Goal: Information Seeking & Learning: Learn about a topic

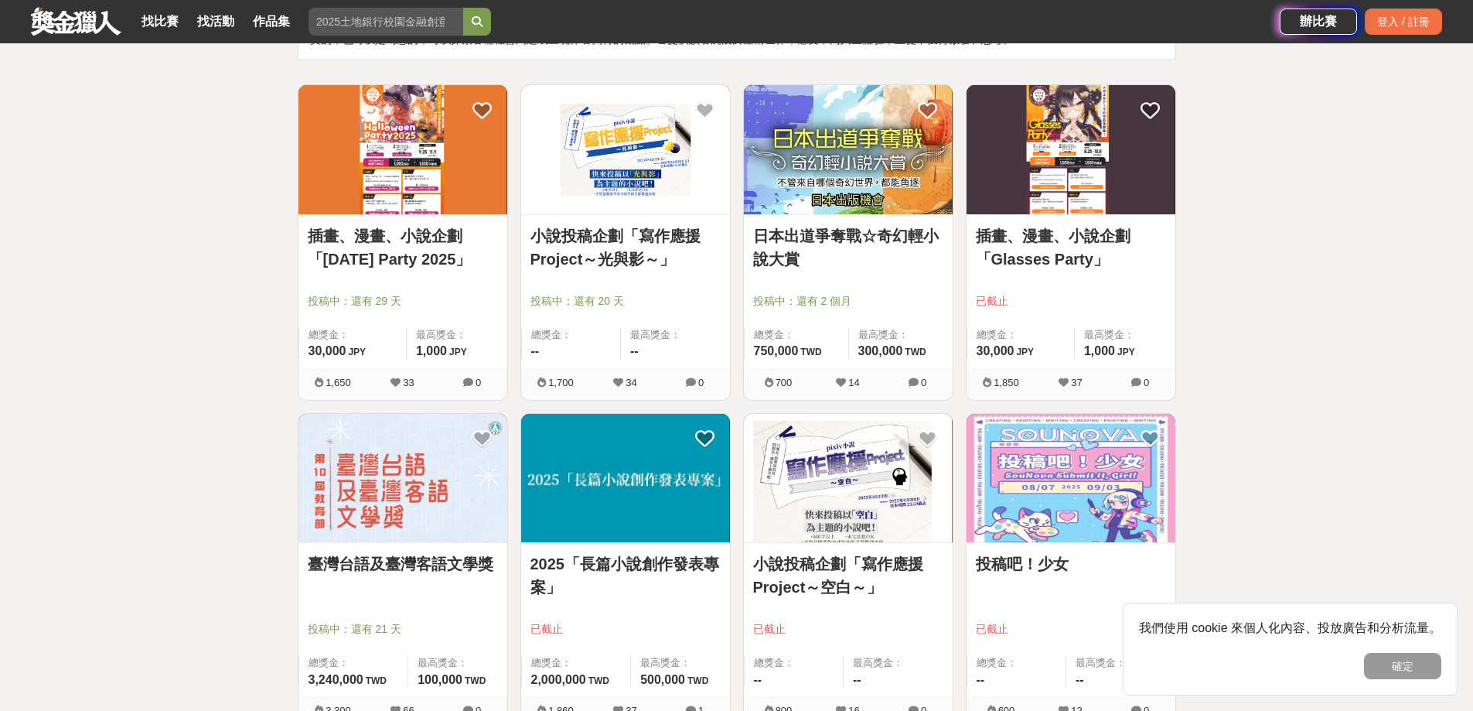
scroll to position [77, 0]
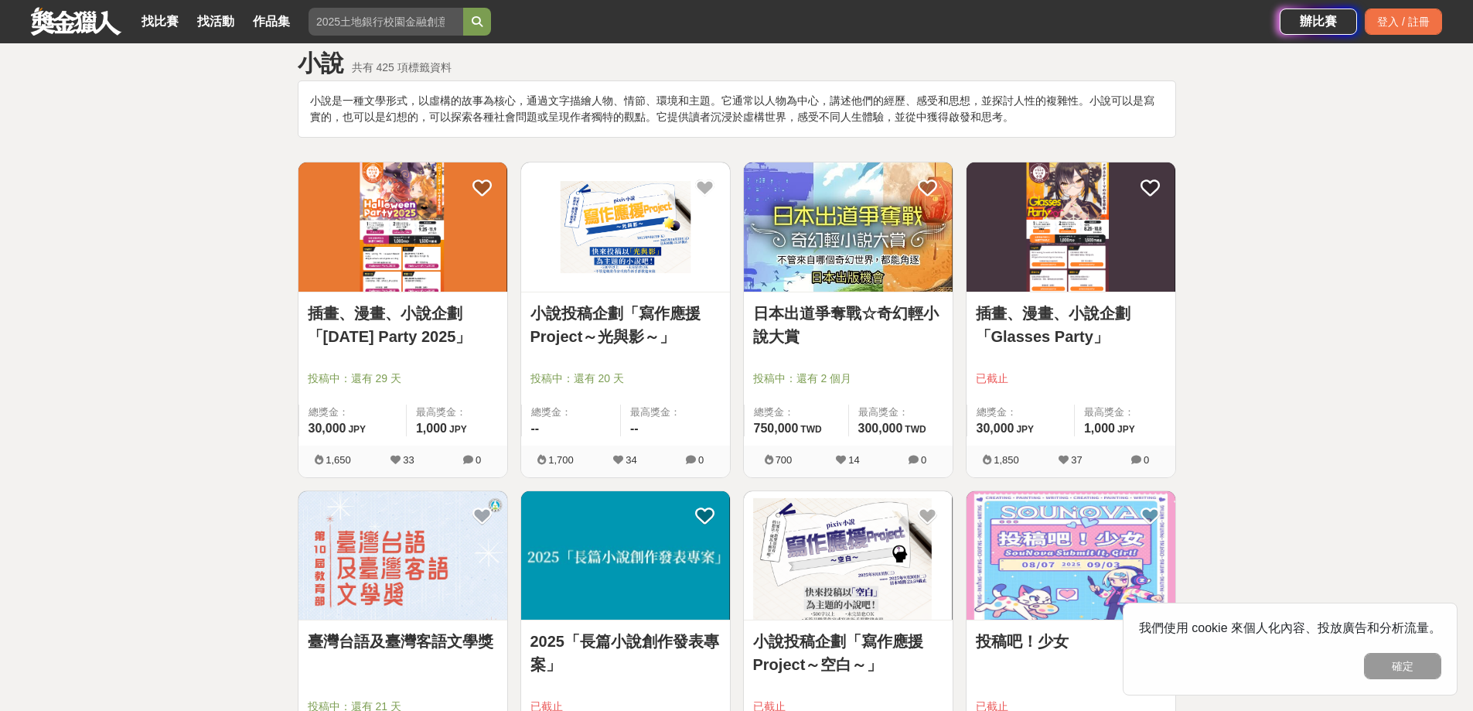
click at [814, 258] on img at bounding box center [848, 226] width 209 height 129
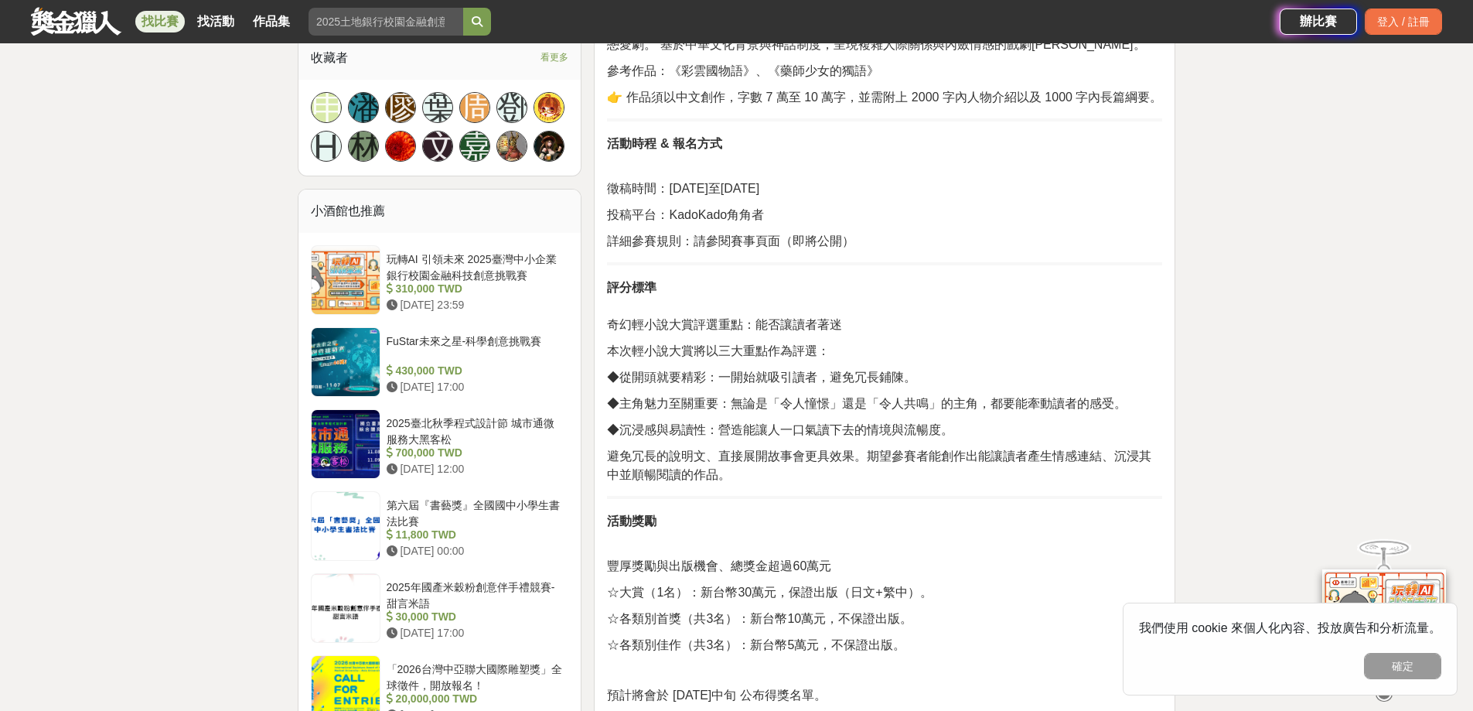
scroll to position [984, 0]
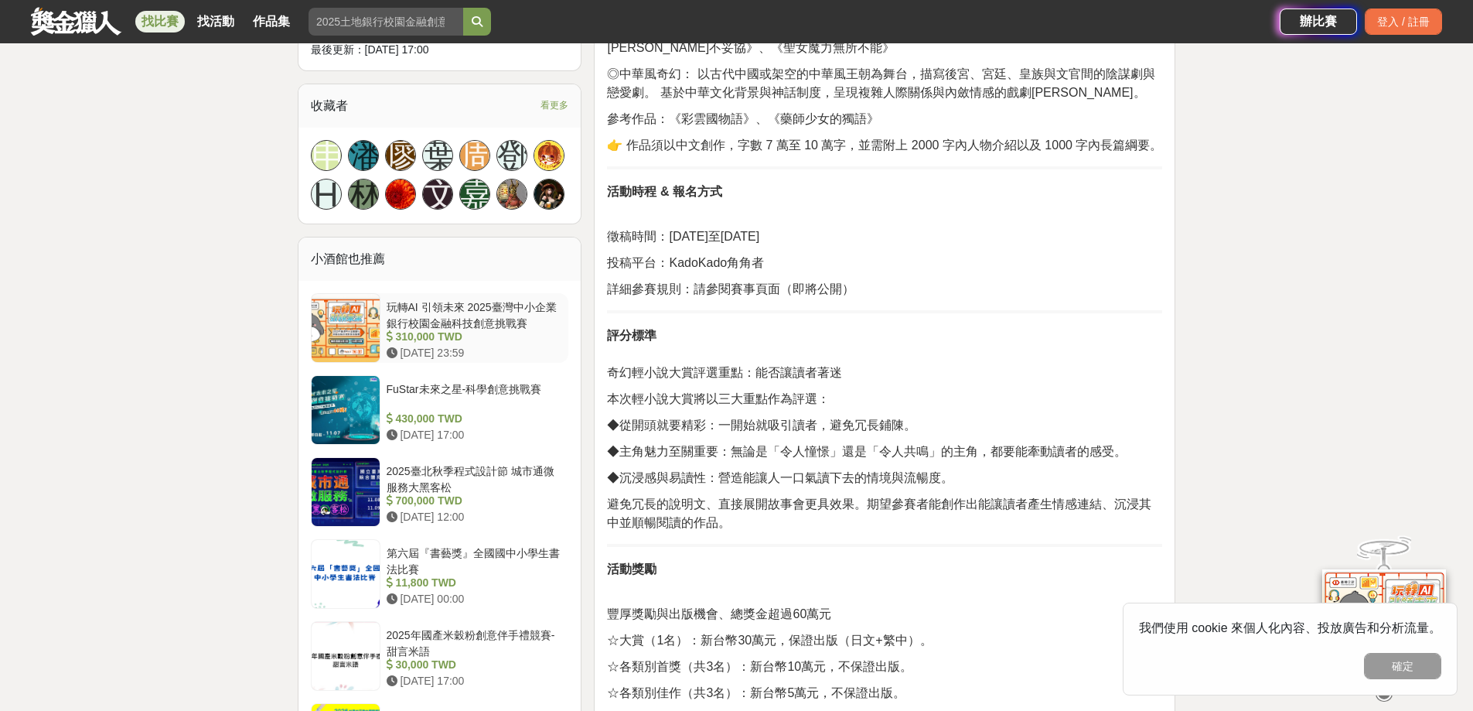
click at [432, 333] on div "310,000 TWD" at bounding box center [475, 337] width 176 height 16
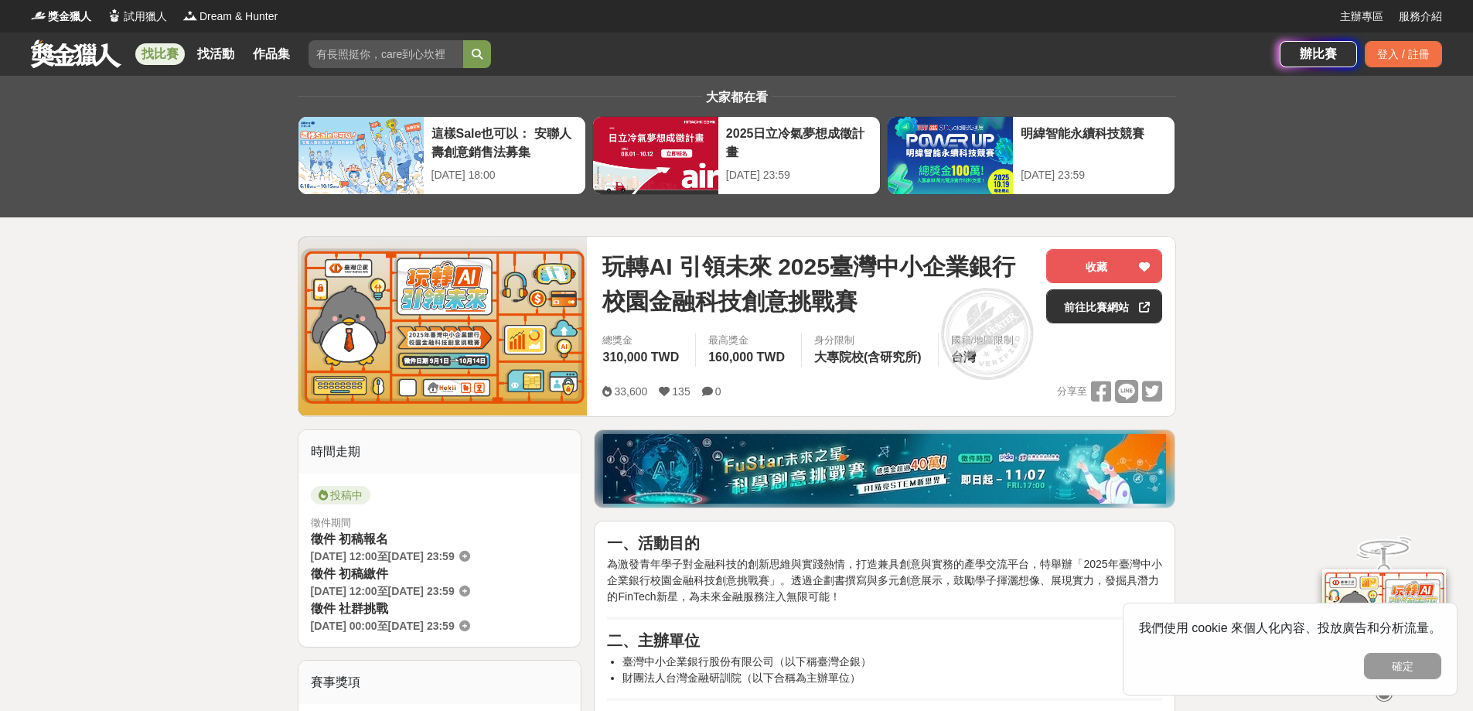
click at [87, 43] on link at bounding box center [76, 53] width 94 height 29
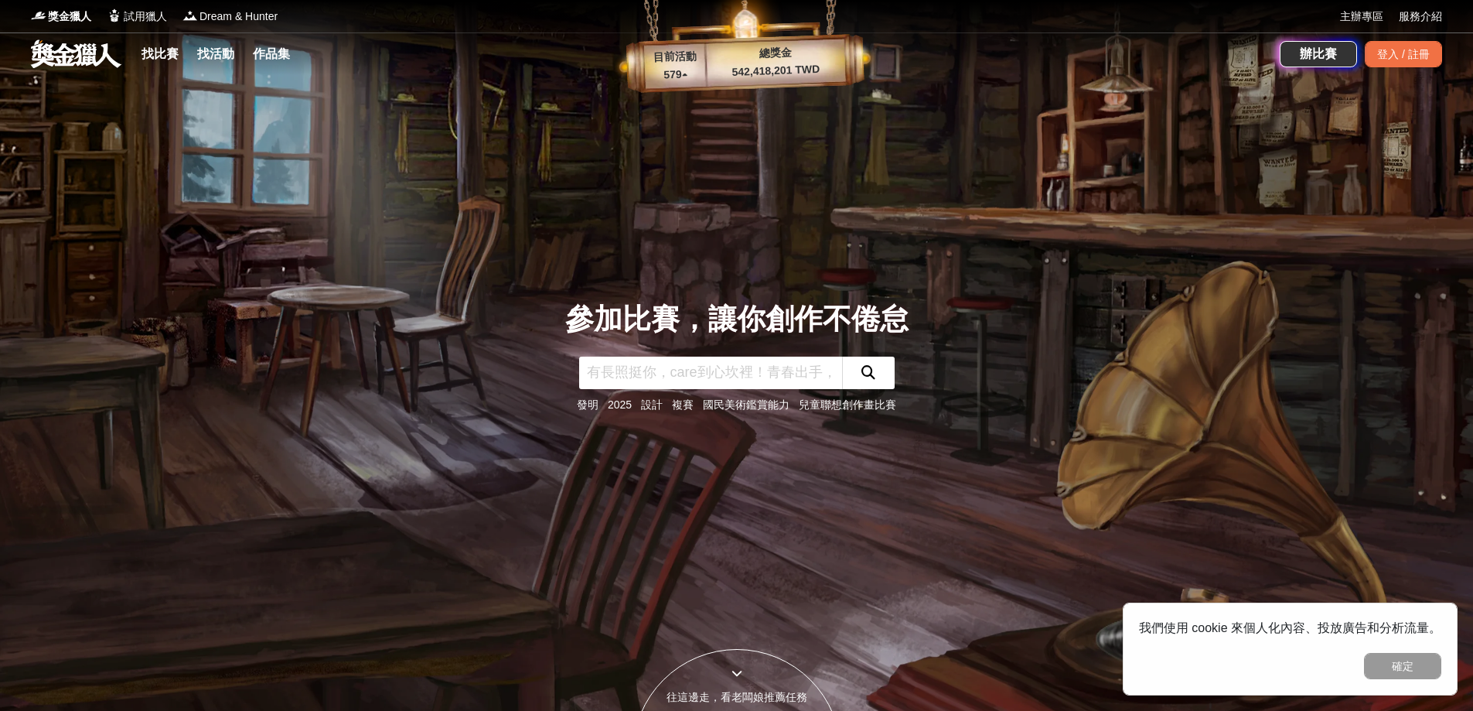
click at [1335, 18] on div "獎金獵人 試用獵人 Dream & Hunter" at bounding box center [685, 16] width 1309 height 32
click at [720, 367] on input "text" at bounding box center [710, 372] width 263 height 32
click at [858, 268] on div "參加比賽，讓你創作不倦怠 發明 2025 設計 複賽 國民美術鑑賞能力 兒童聯想創作畫比賽" at bounding box center [737, 355] width 1021 height 711
click at [675, 401] on link "複賽" at bounding box center [683, 404] width 22 height 12
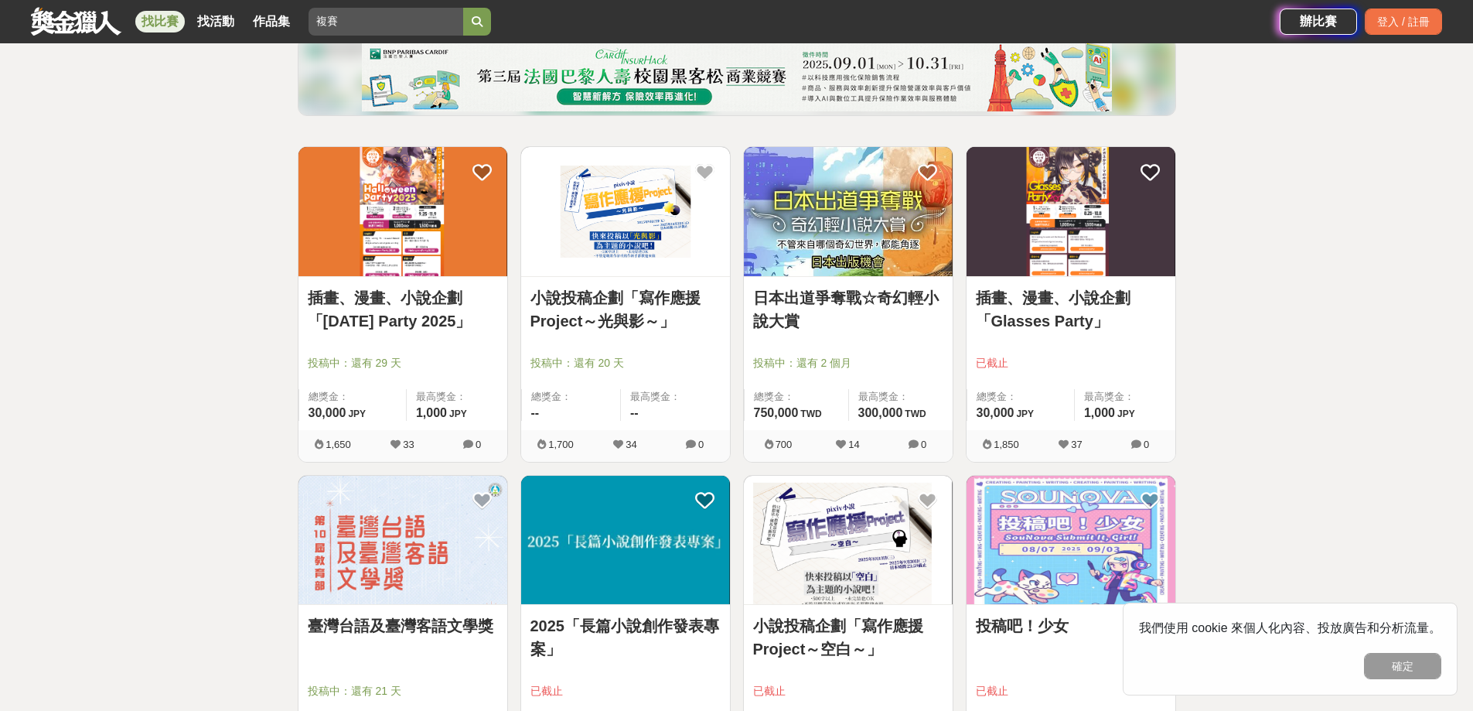
scroll to position [155, 0]
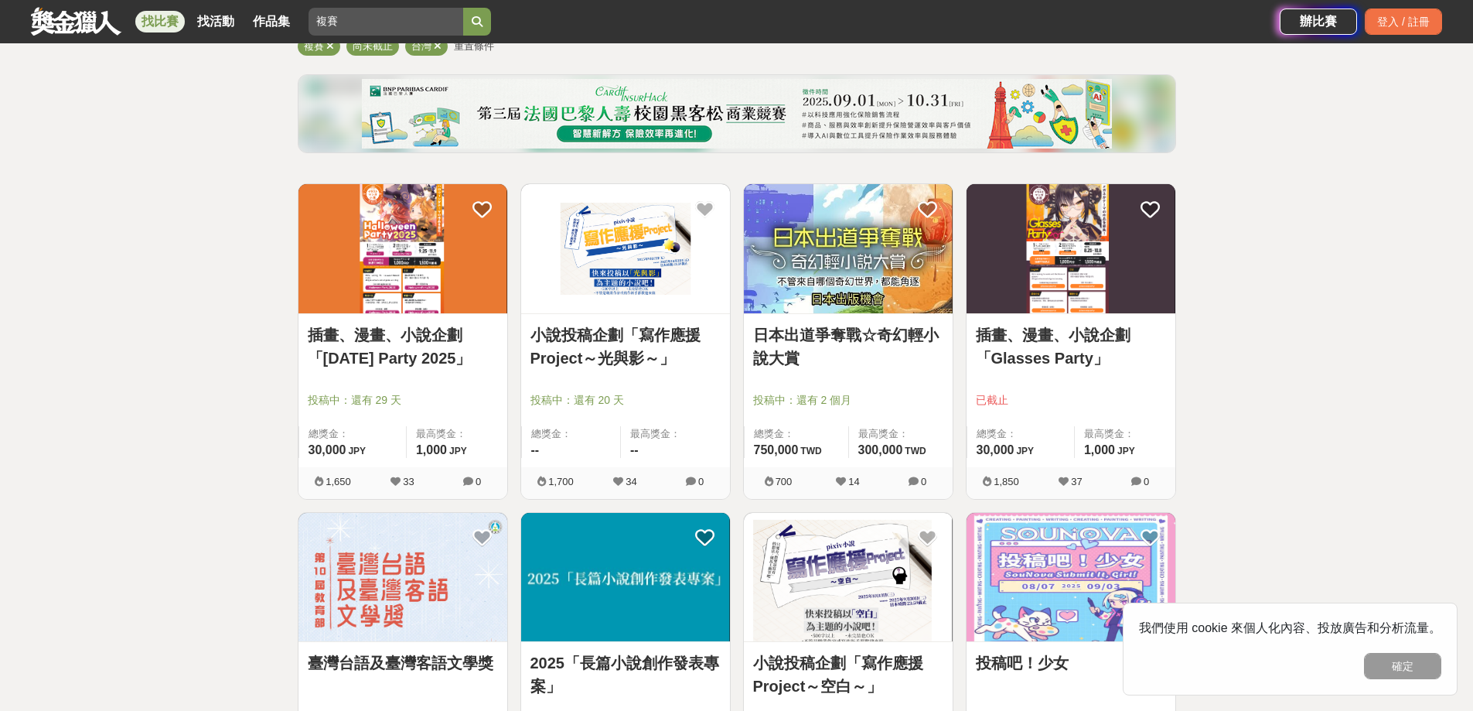
click at [824, 279] on img at bounding box center [848, 248] width 209 height 129
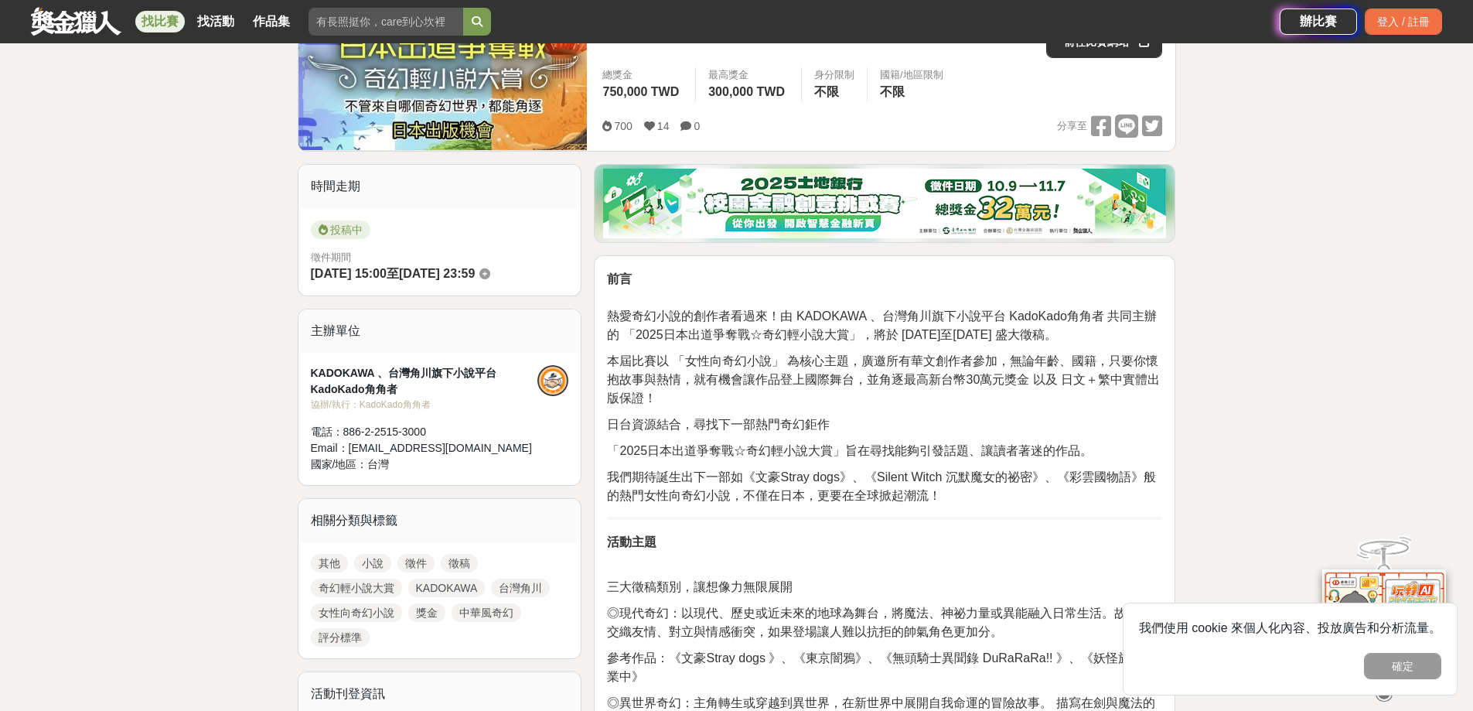
scroll to position [464, 0]
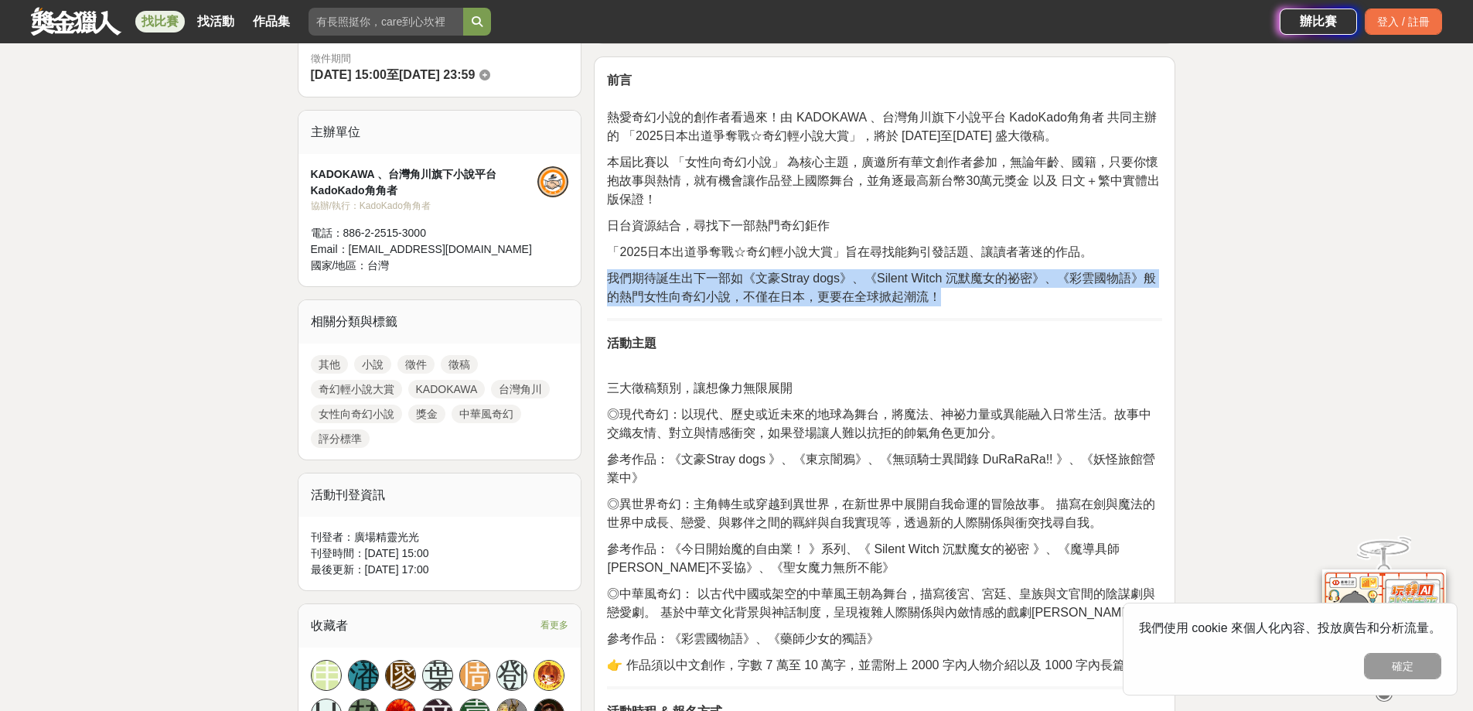
drag, startPoint x: 613, startPoint y: 278, endPoint x: 995, endPoint y: 301, distance: 382.7
click at [995, 301] on p "我們期待誕生出下一部如《文豪Stray dogs》、《Silent Witch 沉默魔女的祕密》、《彩雲國物語》般的熱門女性向奇幻小說，不僅在日本，更要在全球…" at bounding box center [884, 287] width 555 height 37
drag, startPoint x: 995, startPoint y: 301, endPoint x: 981, endPoint y: 283, distance: 23.1
click at [995, 302] on p "我們期待誕生出下一部如《文豪Stray dogs》、《Silent Witch 沉默魔女的祕密》、《彩雲國物語》般的熱門女性向奇幻小說，不僅在日本，更要在全球…" at bounding box center [884, 287] width 555 height 37
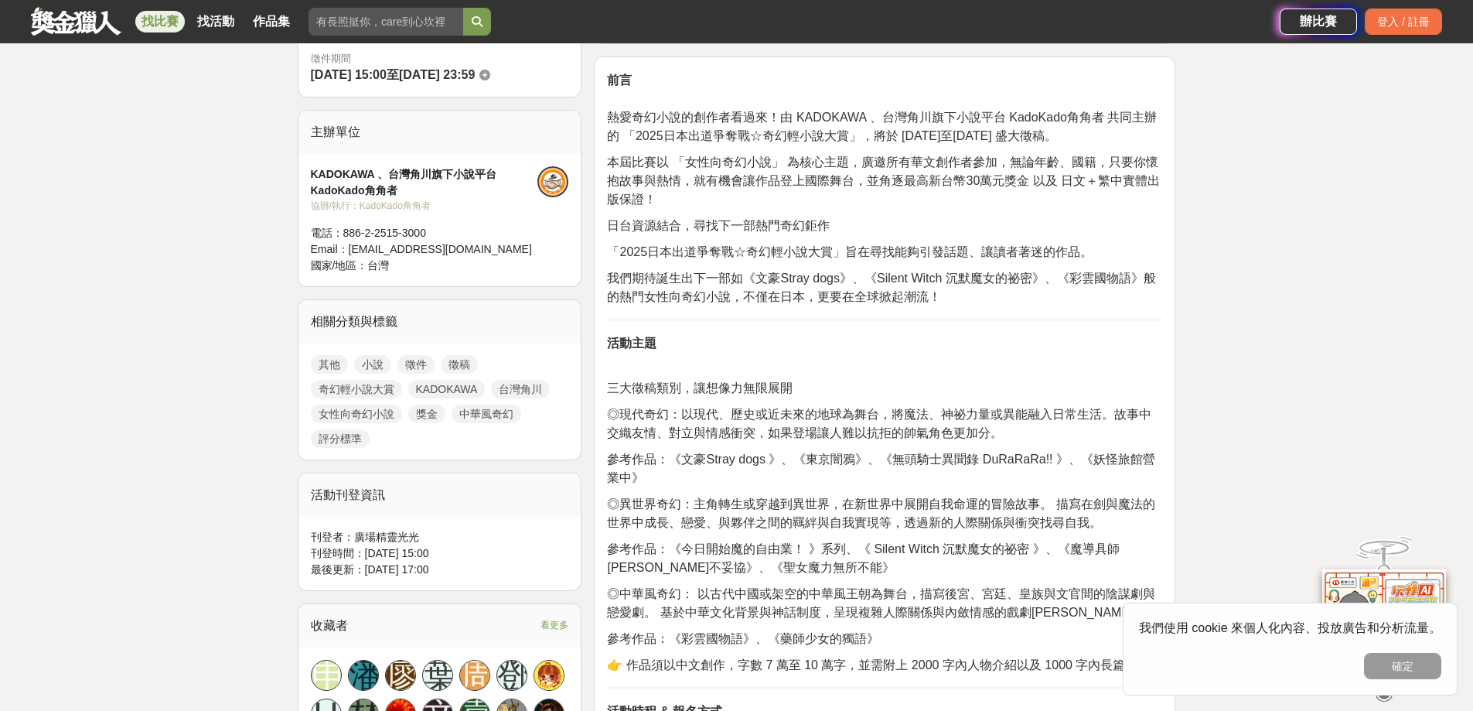
click at [869, 118] on span "熱愛奇幻小說的創作者看過來！由 KADOKAWA 、台灣角川旗下小說平台 KadoKado角角者 共同主辦的 「2025日本出道爭奪戰☆奇幻輕小說大賞」，將於…" at bounding box center [882, 127] width 550 height 32
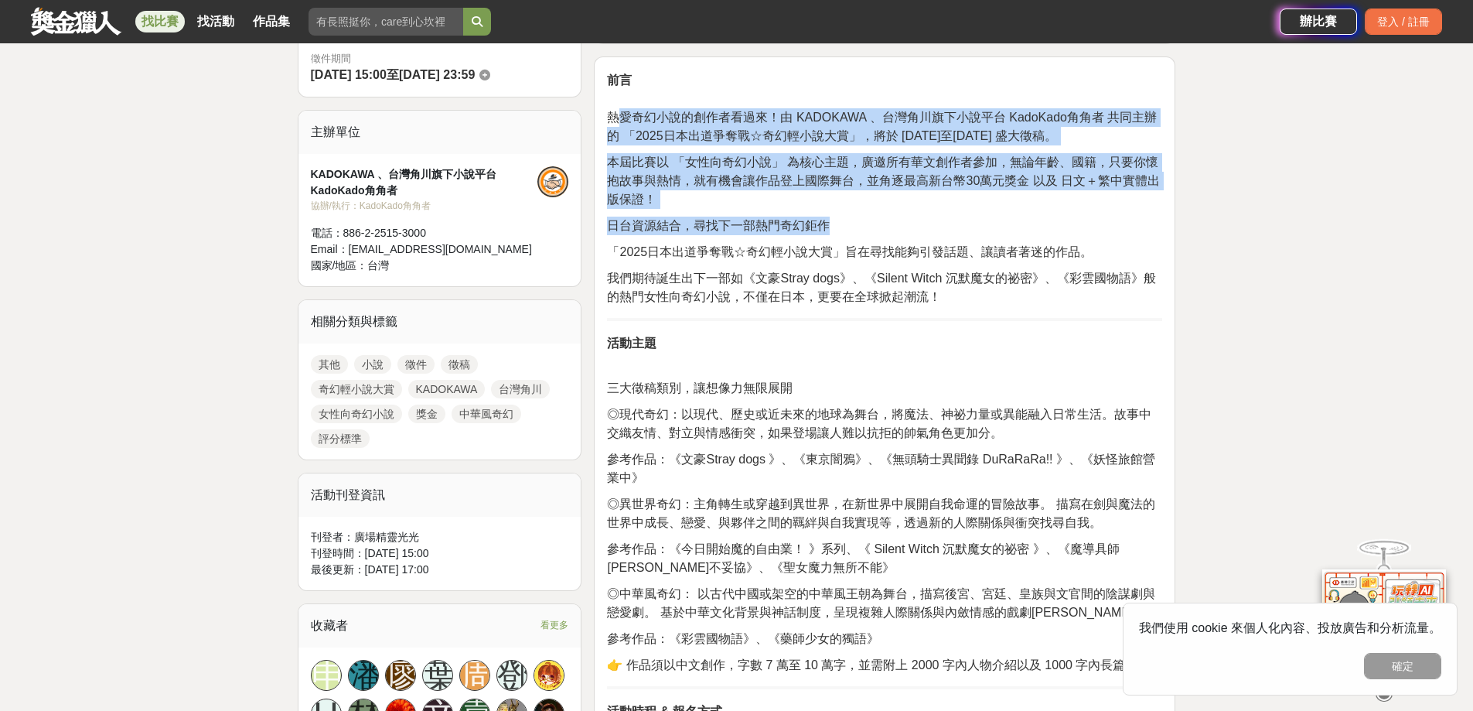
drag, startPoint x: 620, startPoint y: 120, endPoint x: 1009, endPoint y: 209, distance: 399.0
click at [1009, 209] on div "前言 熱愛奇幻小說的創作者看過來！由 KADOKAWA 、台灣角川旗下小說平台 KadoKado角角者 共同主辦的 「2025日本出道爭奪戰☆奇幻輕小說大賞」…" at bounding box center [884, 707] width 555 height 1274
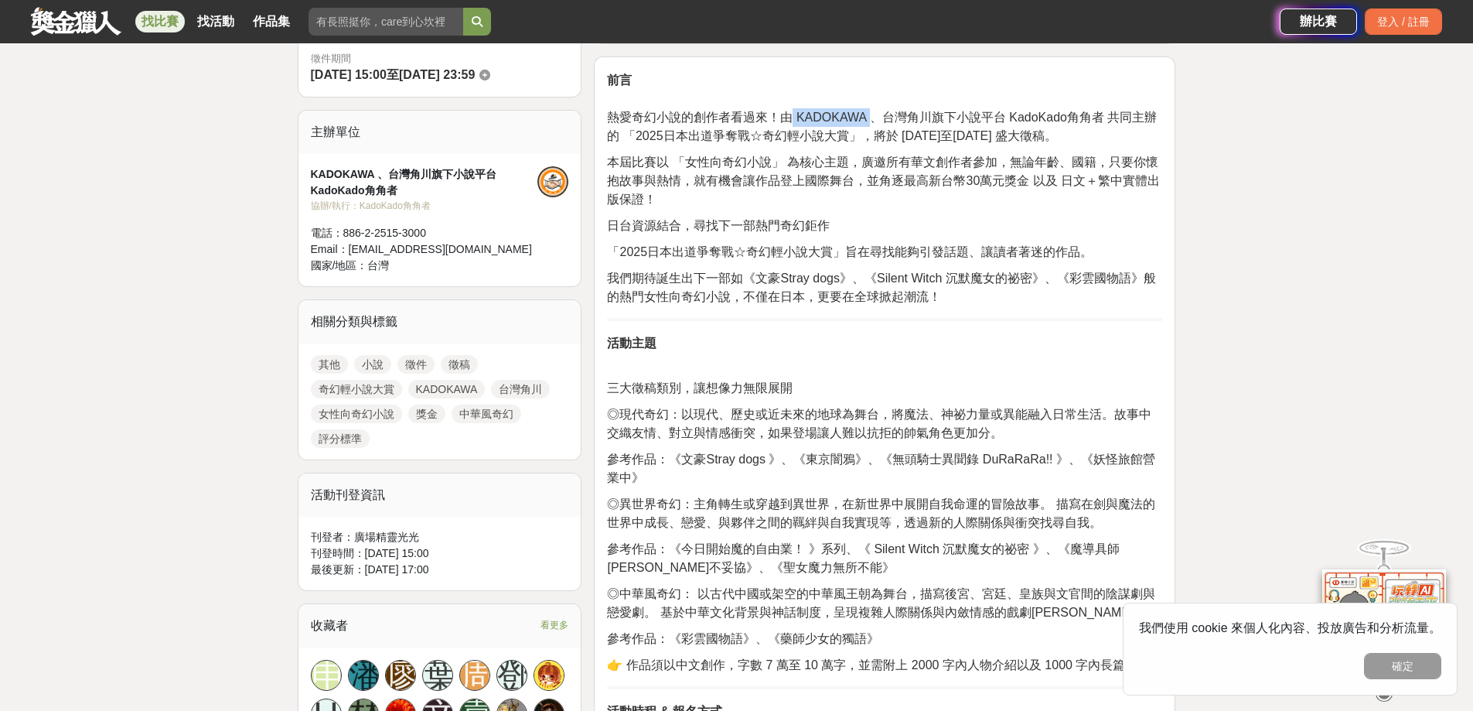
drag, startPoint x: 792, startPoint y: 114, endPoint x: 871, endPoint y: 117, distance: 78.9
click at [871, 117] on span "熱愛奇幻小說的創作者看過來！由 KADOKAWA 、台灣角川旗下小說平台 KadoKado角角者 共同主辦的 「2025日本出道爭奪戰☆奇幻輕小說大賞」，將於…" at bounding box center [882, 127] width 550 height 32
click at [920, 130] on span "熱愛奇幻小說的創作者看過來！由 KADOKAWA 、台灣角川旗下小說平台 KadoKado角角者 共同主辦的 「2025日本出道爭奪戰☆奇幻輕小說大賞」，將於…" at bounding box center [882, 127] width 550 height 32
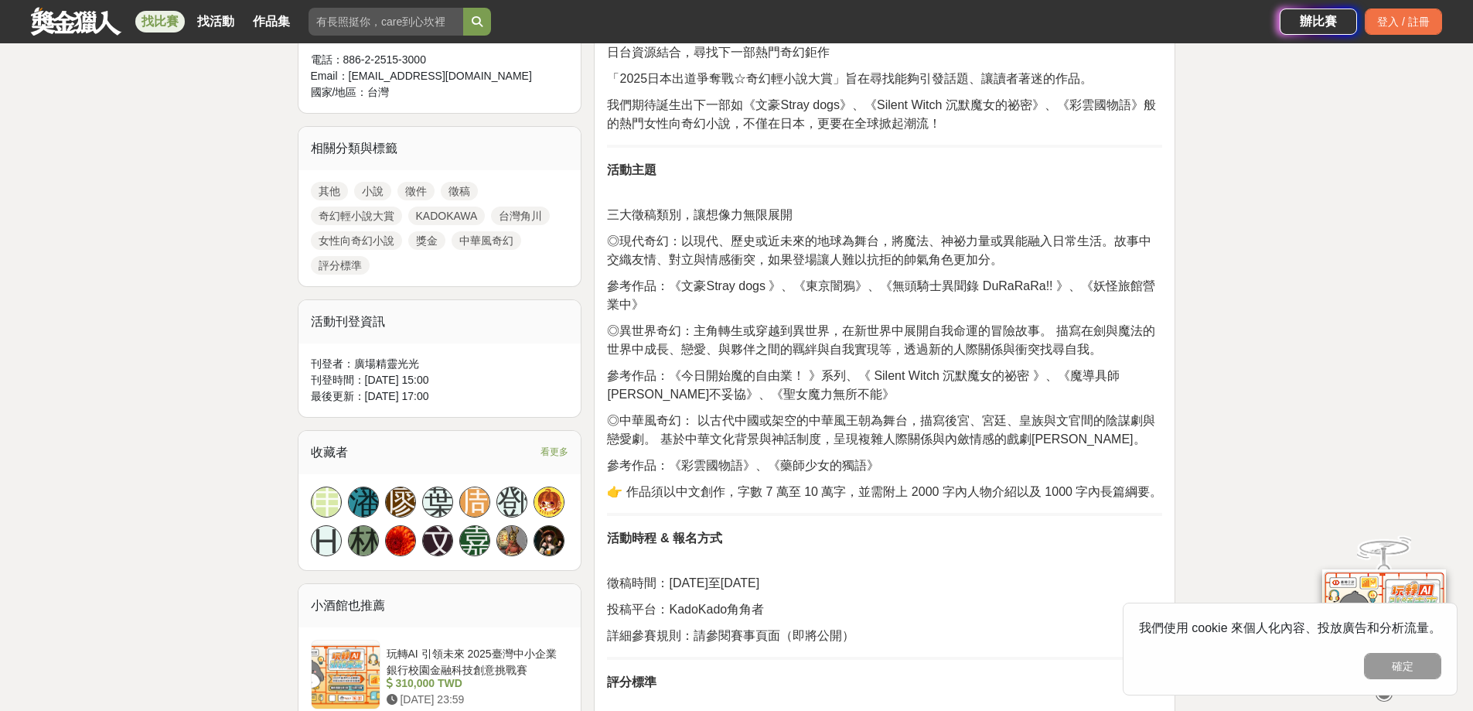
scroll to position [541, 0]
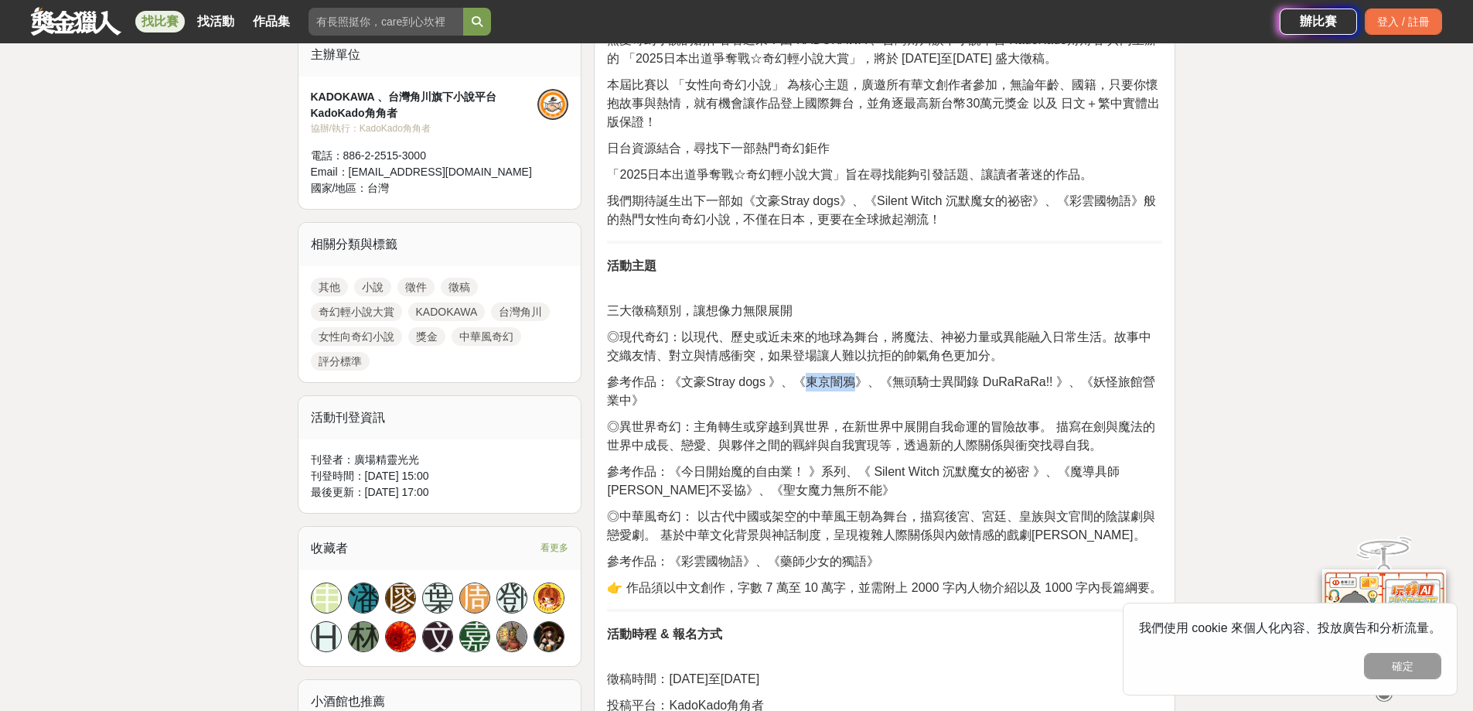
drag, startPoint x: 789, startPoint y: 387, endPoint x: 834, endPoint y: 383, distance: 45.0
click at [834, 383] on span "參考作品：《文豪Stray dogs 》、《東京闇鴉》、《無頭騎士異聞錄 DuRaRaRa!! 》、《妖怪旅館營業中》" at bounding box center [881, 391] width 548 height 32
copy span "東京闇鴉"
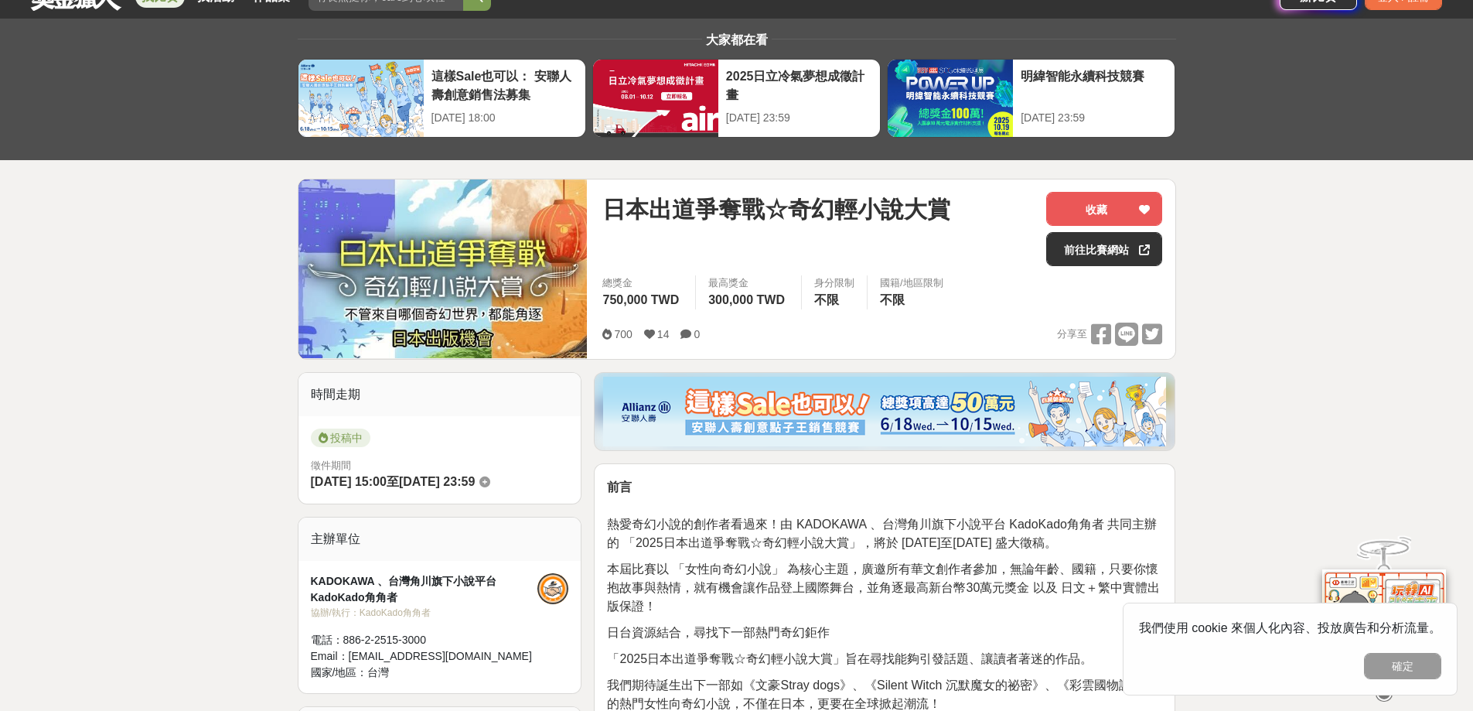
scroll to position [0, 0]
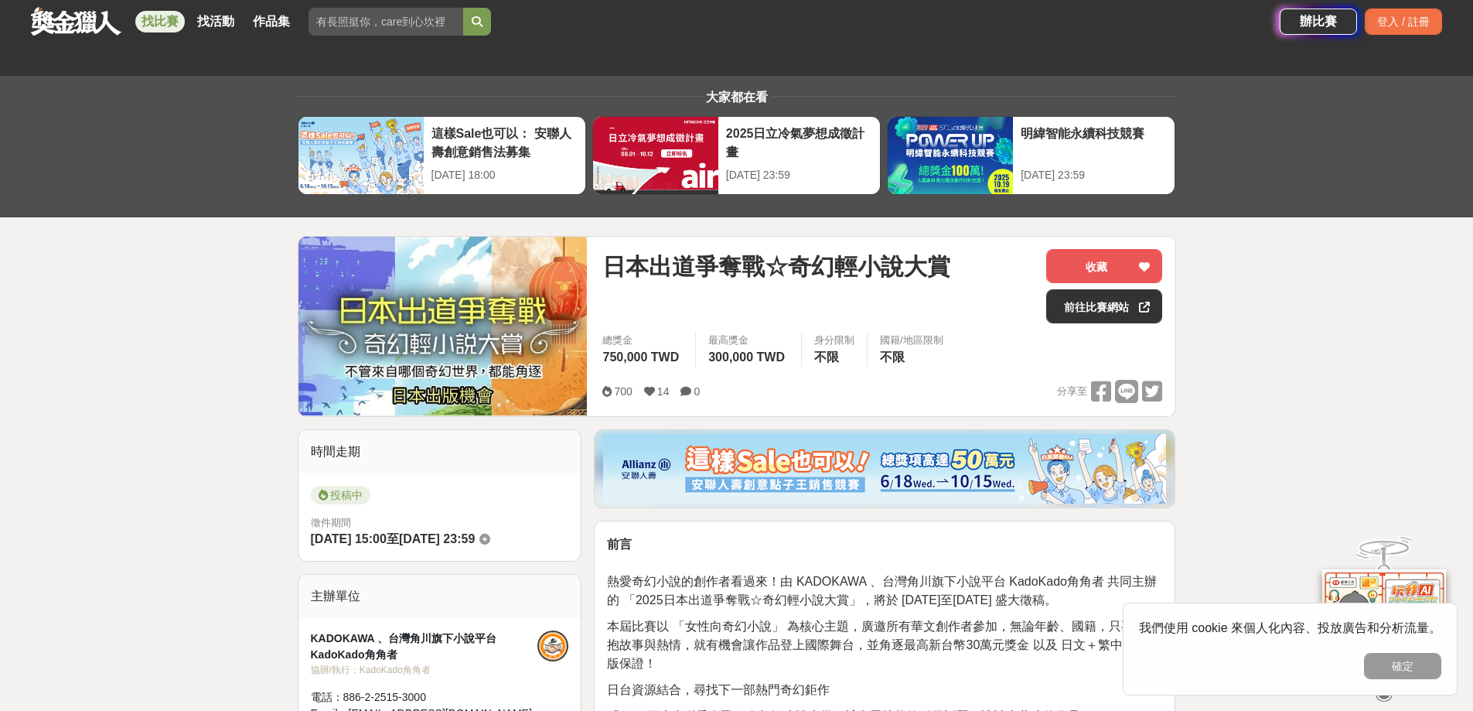
scroll to position [309, 0]
